Goal: Check status: Check status

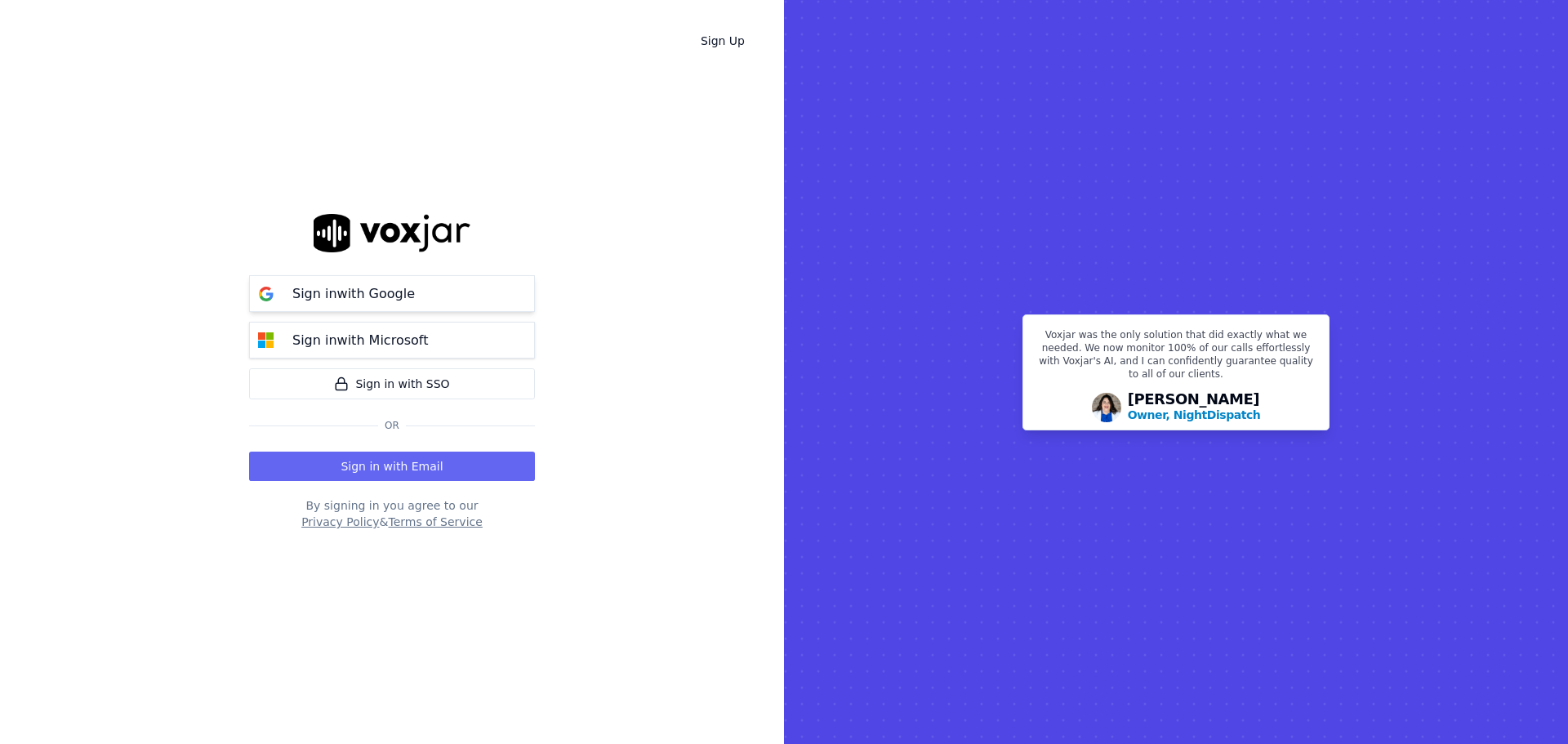
click at [372, 290] on p "Sign in with Google" at bounding box center [353, 294] width 123 height 20
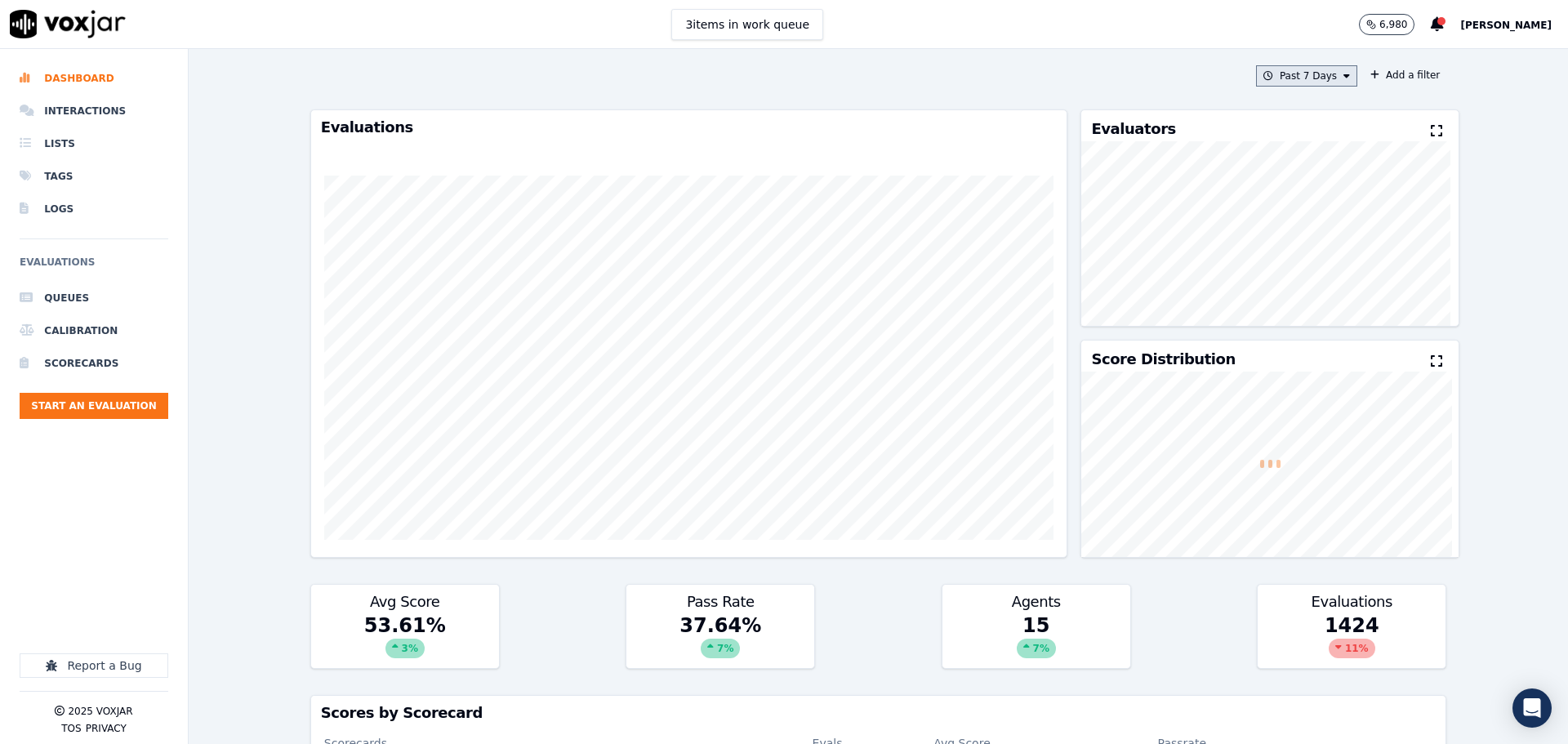
click at [1303, 76] on button "Past 7 Days" at bounding box center [1306, 76] width 101 height 21
click at [1282, 103] on div "Custom" at bounding box center [1300, 106] width 37 height 13
click at [1312, 138] on input "From" at bounding box center [1277, 137] width 143 height 36
type input "[DATE]T00:00"
drag, startPoint x: 1308, startPoint y: 106, endPoint x: 1303, endPoint y: 113, distance: 8.6
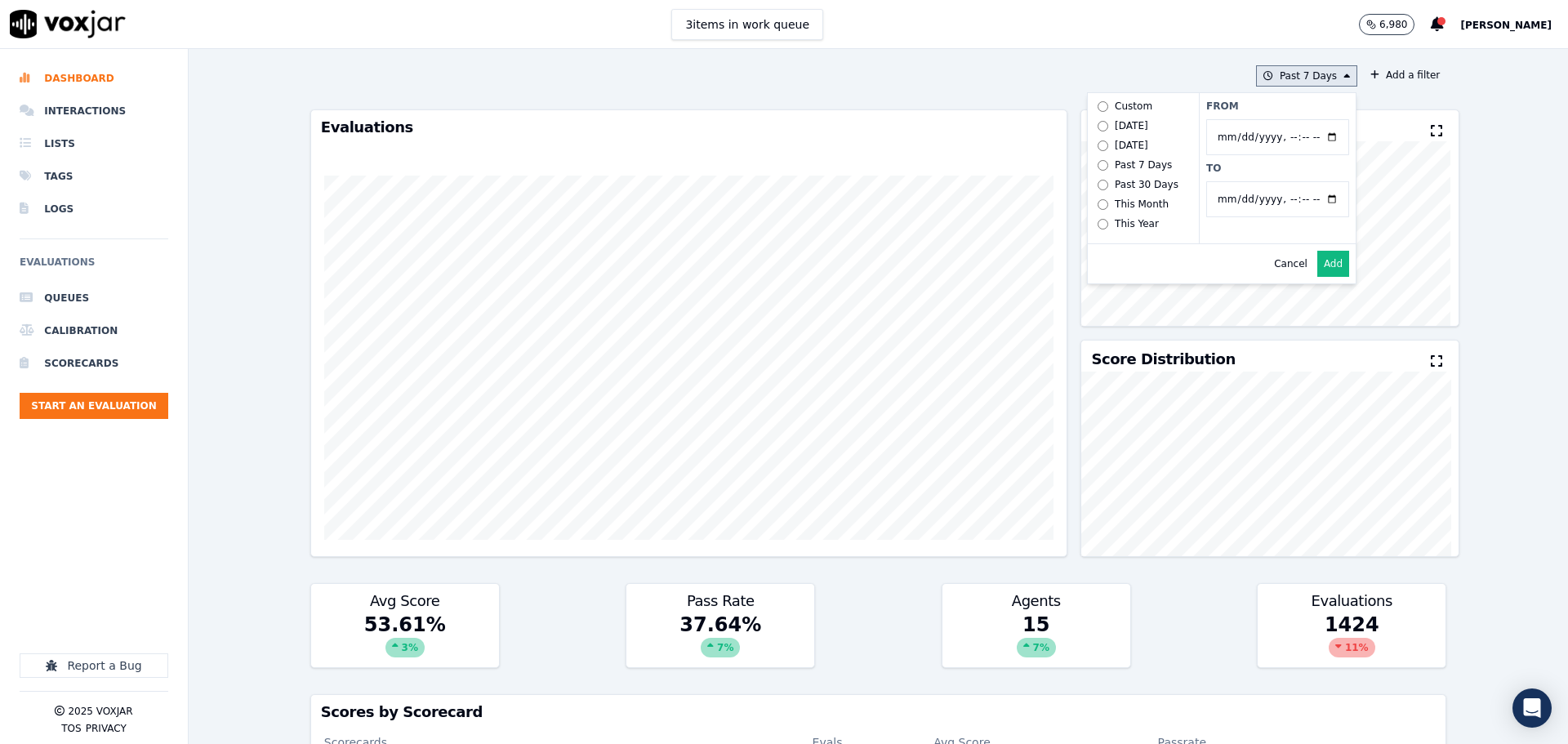
click at [1308, 106] on label "From" at bounding box center [1277, 106] width 143 height 13
click at [1308, 119] on input "From" at bounding box center [1277, 137] width 143 height 36
click at [1315, 204] on input "To" at bounding box center [1277, 199] width 143 height 36
type input "[DATE]T23:59"
click at [1266, 163] on label "To" at bounding box center [1277, 168] width 143 height 13
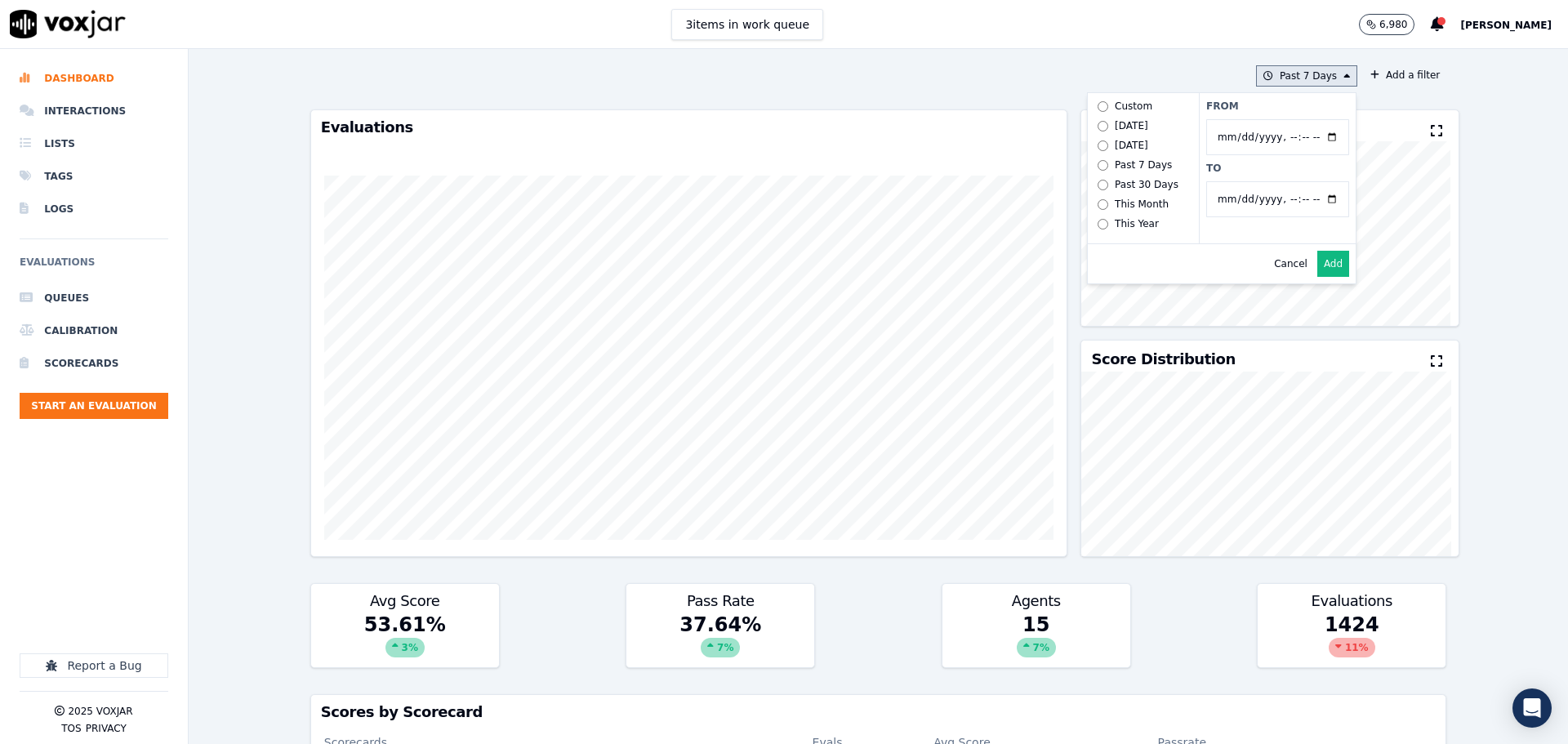
click at [1266, 181] on input "To" at bounding box center [1277, 199] width 143 height 36
click at [1317, 277] on button "Add" at bounding box center [1332, 263] width 32 height 26
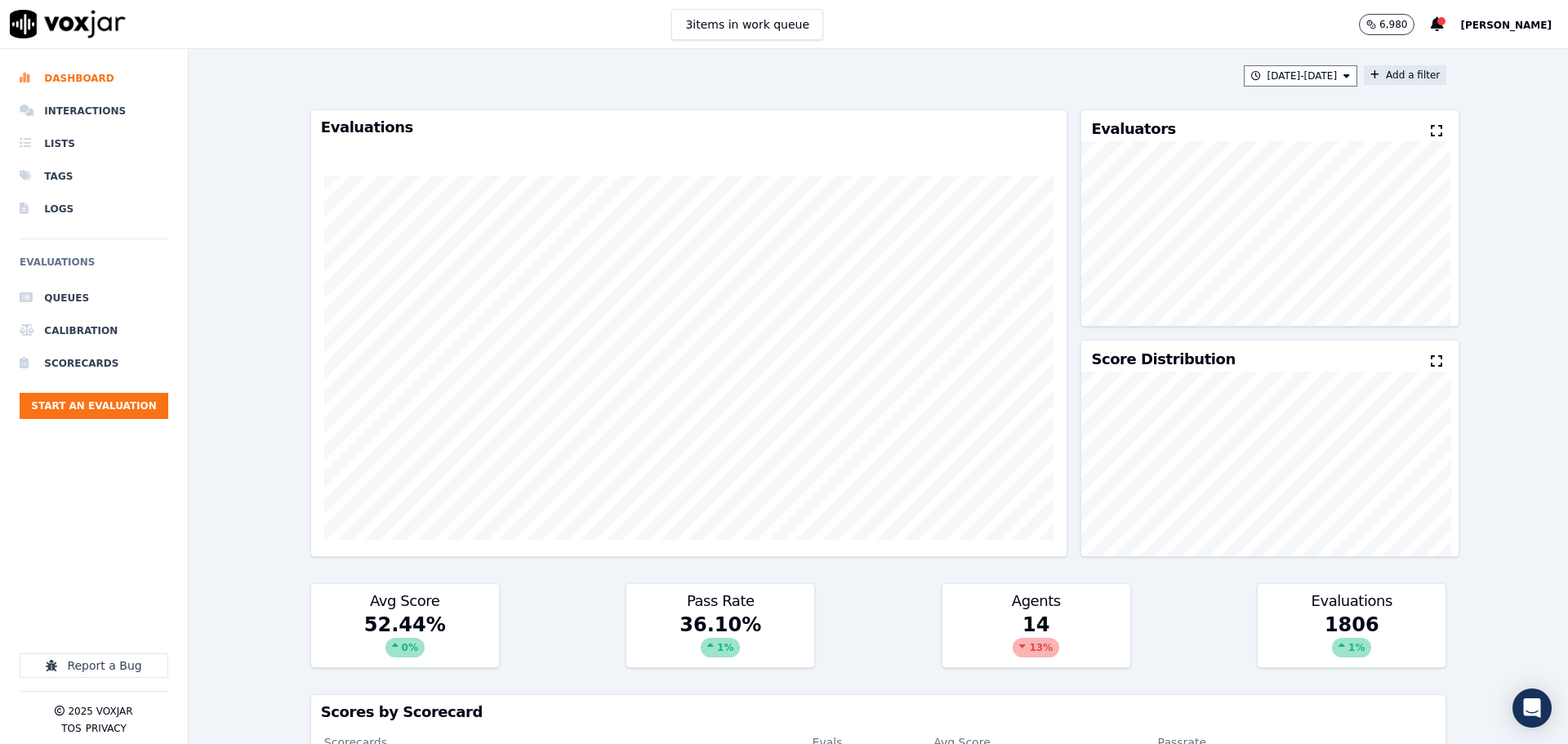
click at [1377, 76] on button "Add a filter" at bounding box center [1405, 76] width 83 height 20
drag, startPoint x: 1103, startPoint y: 156, endPoint x: 1103, endPoint y: 165, distance: 9.0
click at [1103, 157] on button "Fields" at bounding box center [1083, 153] width 157 height 28
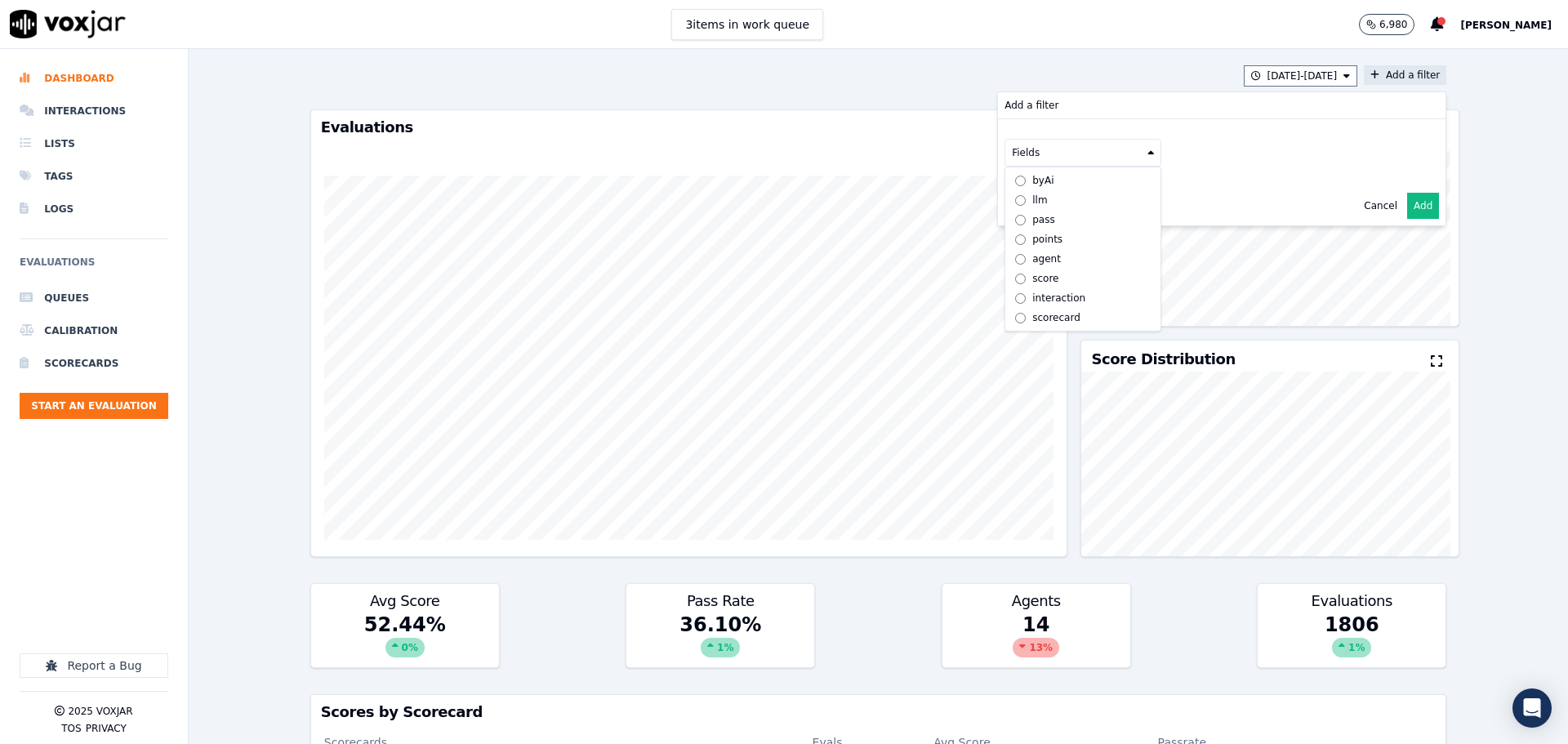
scroll to position [12, 0]
click at [1035, 311] on div "scorecard" at bounding box center [1056, 318] width 48 height 13
click at [1108, 187] on button "Fields" at bounding box center [1102, 187] width 157 height 28
click at [1089, 217] on label "title" at bounding box center [1102, 215] width 148 height 20
click at [1224, 192] on button at bounding box center [1305, 185] width 235 height 25
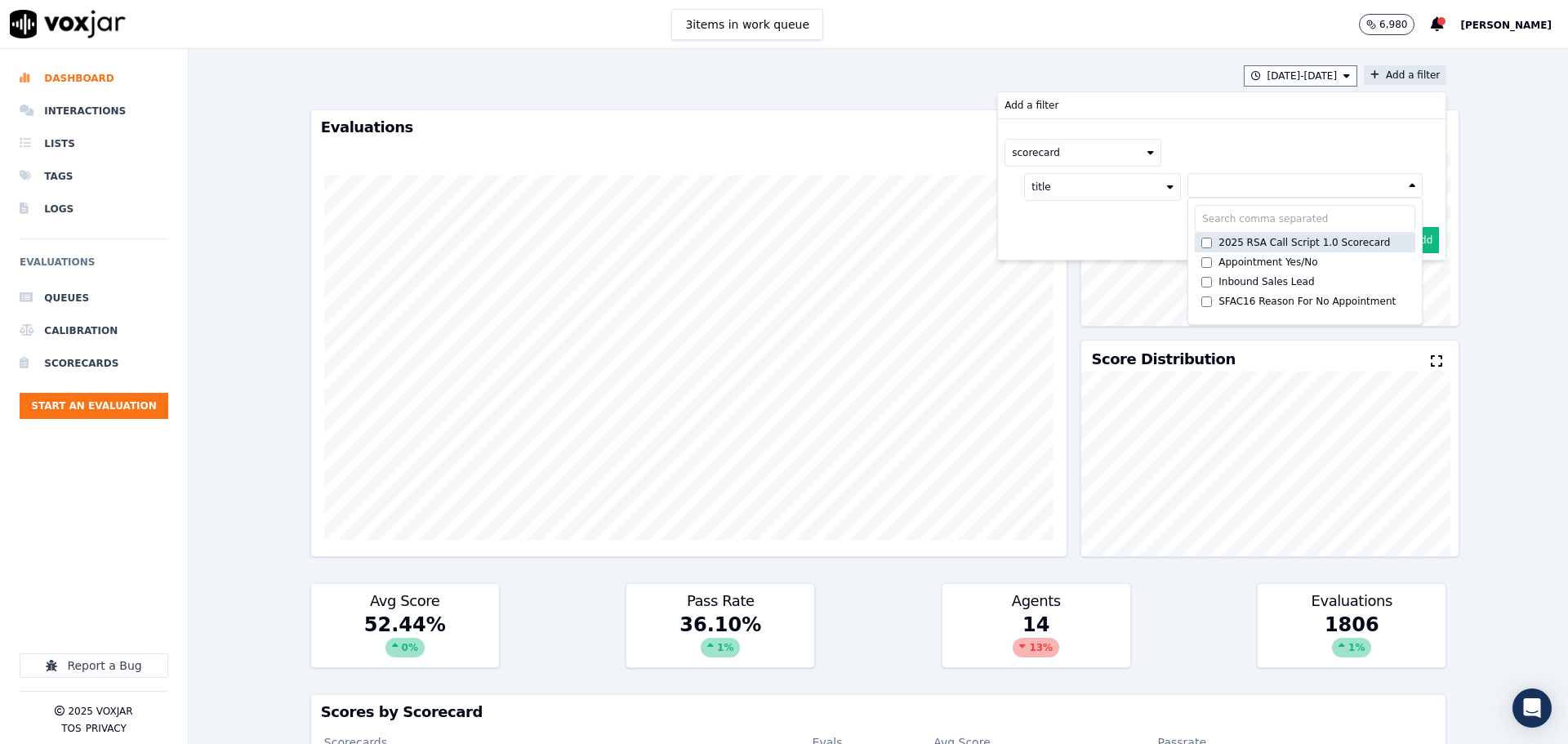
click at [1229, 235] on label "2025 RSA Call Script 1.0 Scorecard" at bounding box center [1305, 243] width 220 height 20
click at [1407, 277] on button "Add" at bounding box center [1422, 280] width 32 height 26
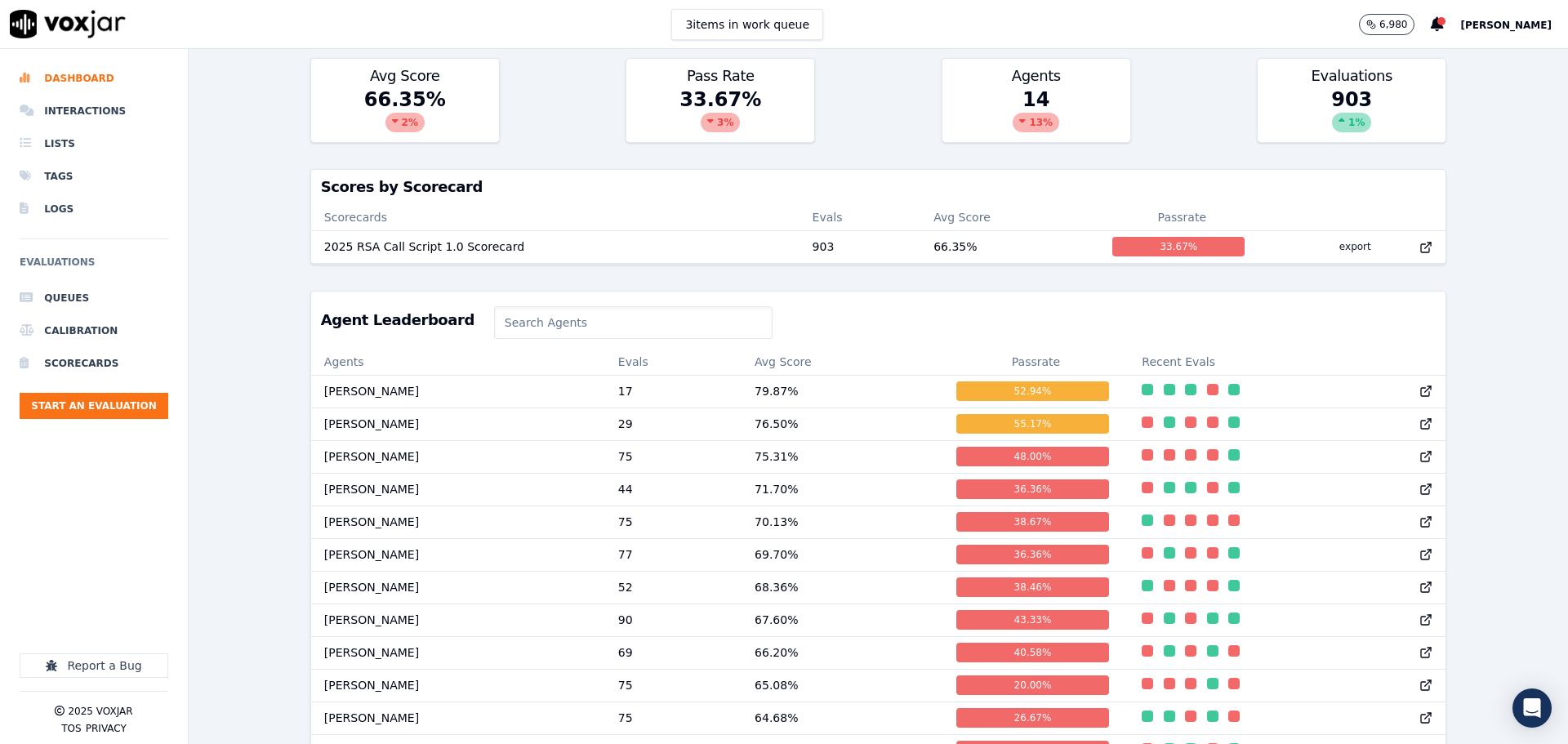
scroll to position [572, 0]
